Goal: Check status: Check status

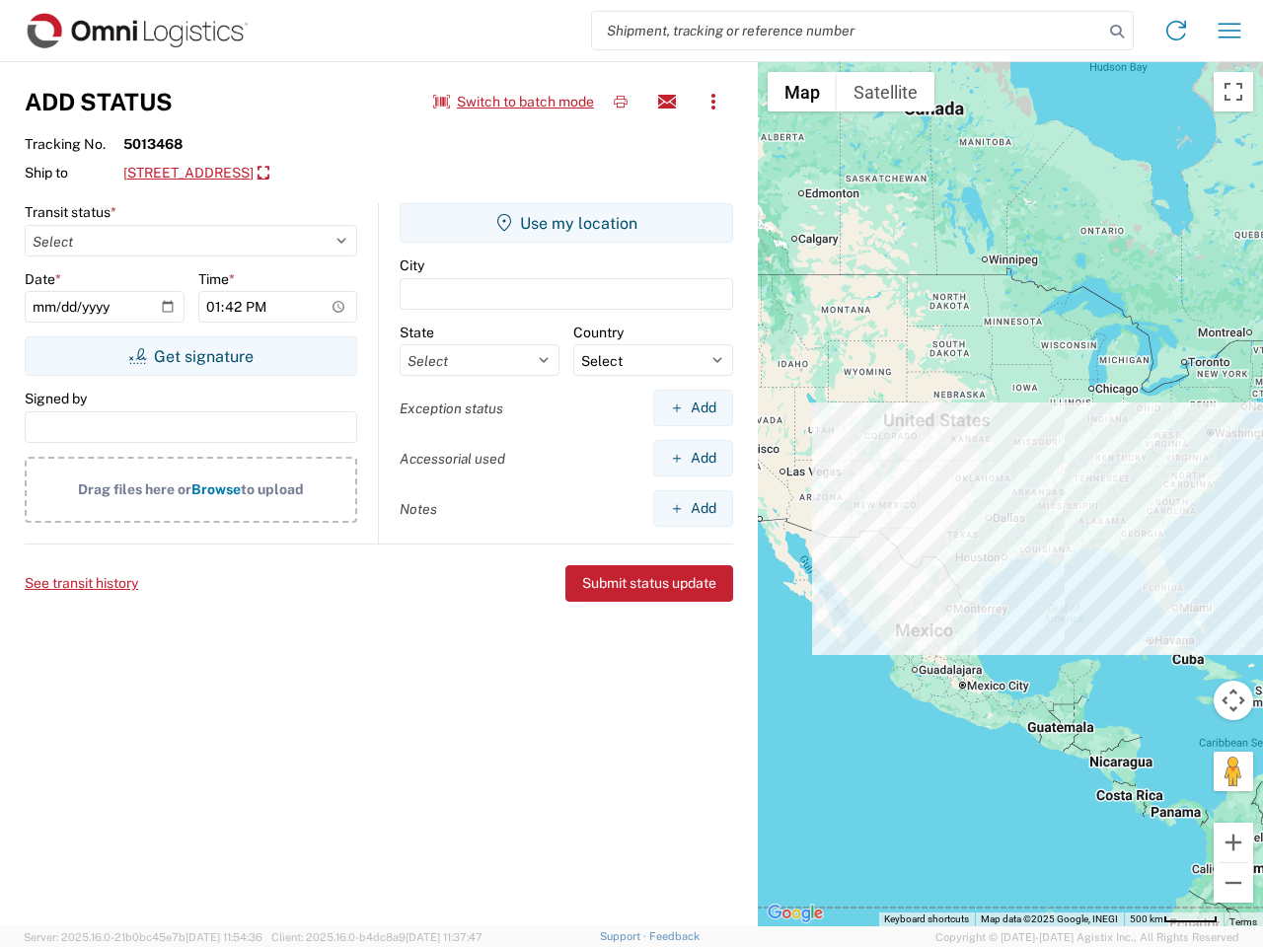
click at [848, 31] on input "search" at bounding box center [847, 31] width 511 height 38
click at [1117, 32] on icon at bounding box center [1117, 32] width 28 height 28
click at [1176, 31] on icon at bounding box center [1177, 31] width 32 height 32
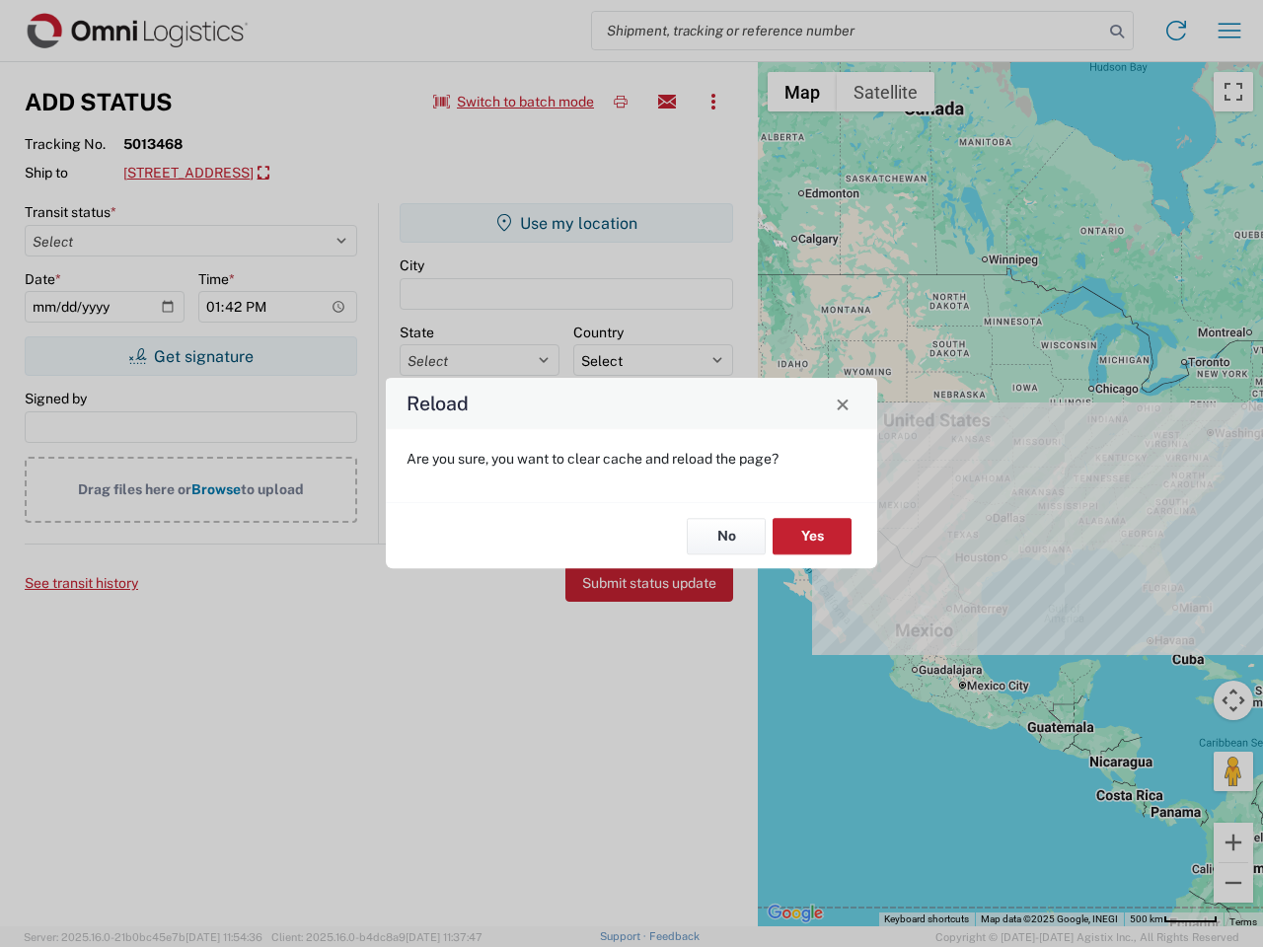
click at [1230, 31] on div "Reload Are you sure, you want to clear cache and reload the page? No Yes" at bounding box center [631, 473] width 1263 height 947
click at [514, 102] on div "Reload Are you sure, you want to clear cache and reload the page? No Yes" at bounding box center [631, 473] width 1263 height 947
click at [621, 102] on div "Reload Are you sure, you want to clear cache and reload the page? No Yes" at bounding box center [631, 473] width 1263 height 947
click at [667, 102] on div "Reload Are you sure, you want to clear cache and reload the page? No Yes" at bounding box center [631, 473] width 1263 height 947
click at [714, 102] on div "Reload Are you sure, you want to clear cache and reload the page? No Yes" at bounding box center [631, 473] width 1263 height 947
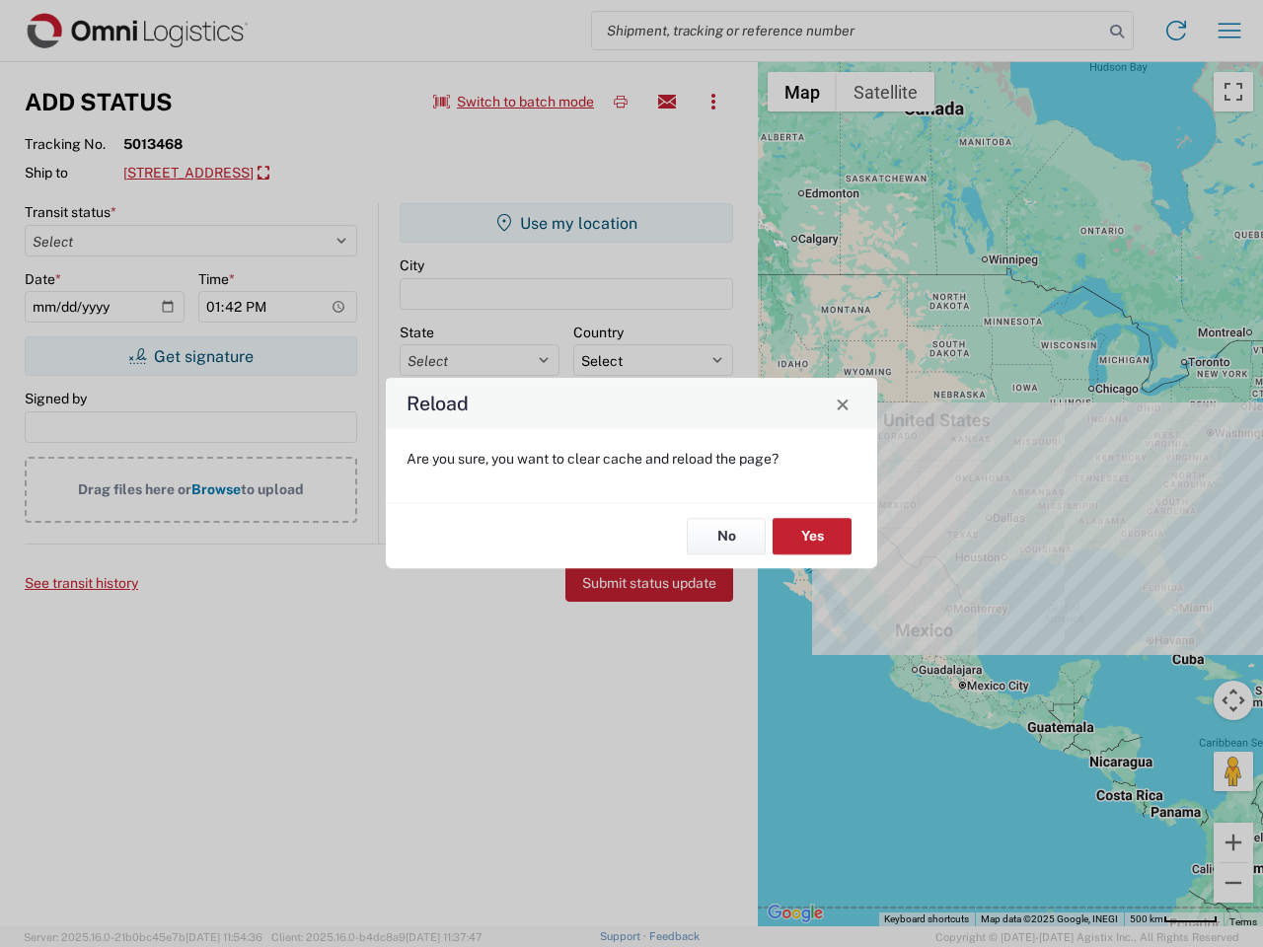
click at [259, 174] on div "Reload Are you sure, you want to clear cache and reload the page? No Yes" at bounding box center [631, 473] width 1263 height 947
click at [190, 356] on div "Reload Are you sure, you want to clear cache and reload the page? No Yes" at bounding box center [631, 473] width 1263 height 947
